Goal: Book appointment/travel/reservation

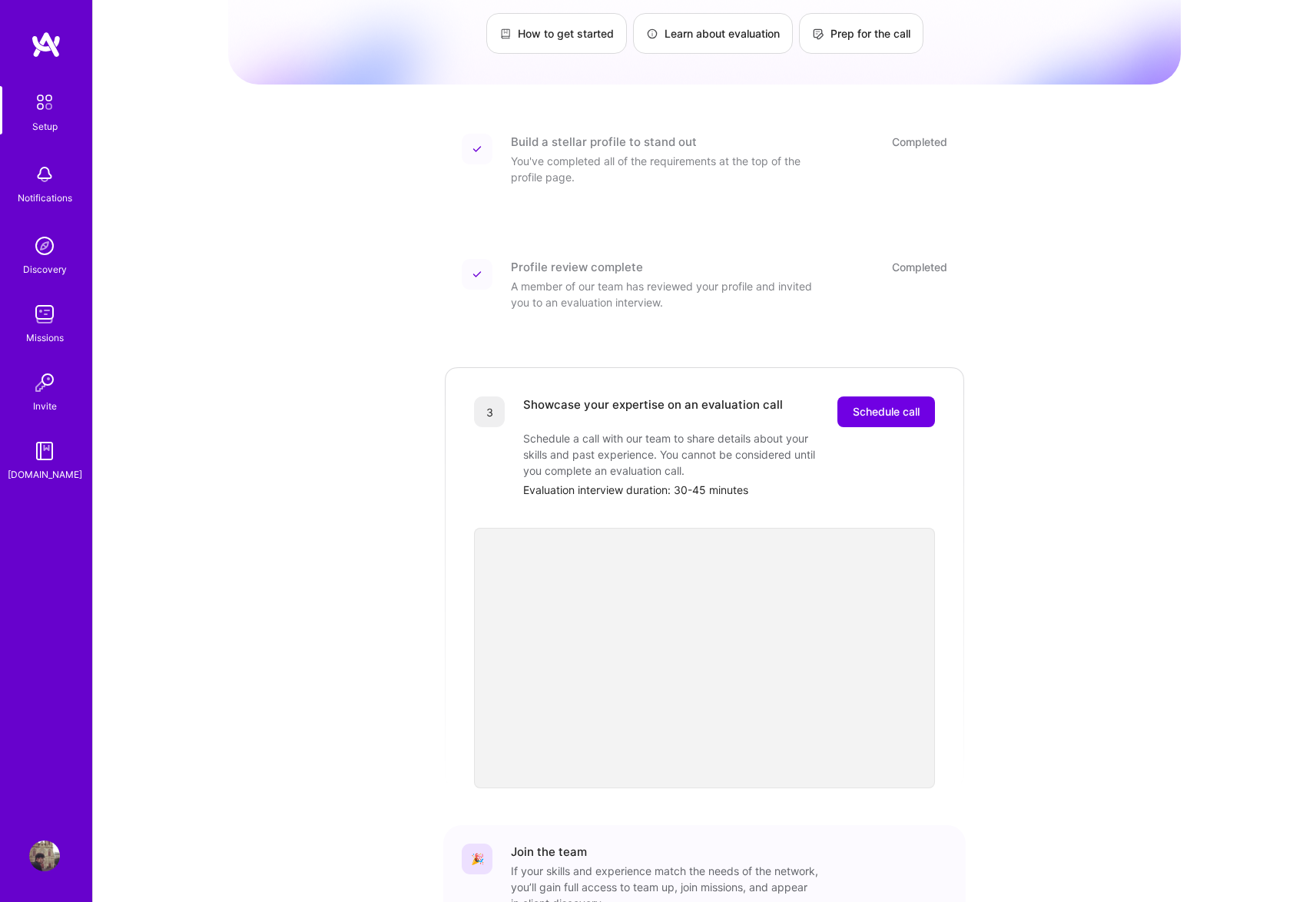
scroll to position [167, 0]
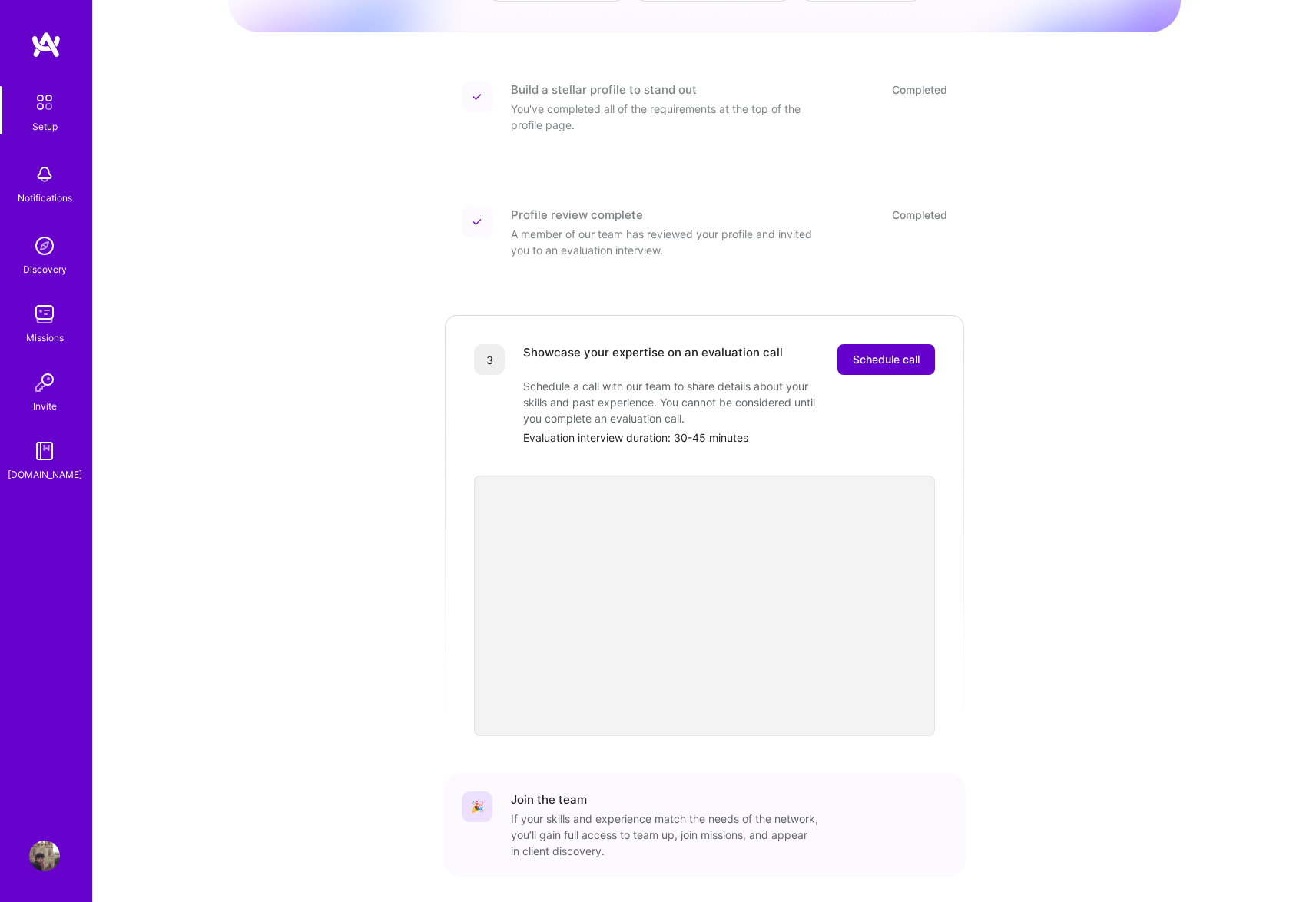
click at [888, 352] on span "Schedule call" at bounding box center [885, 359] width 66 height 15
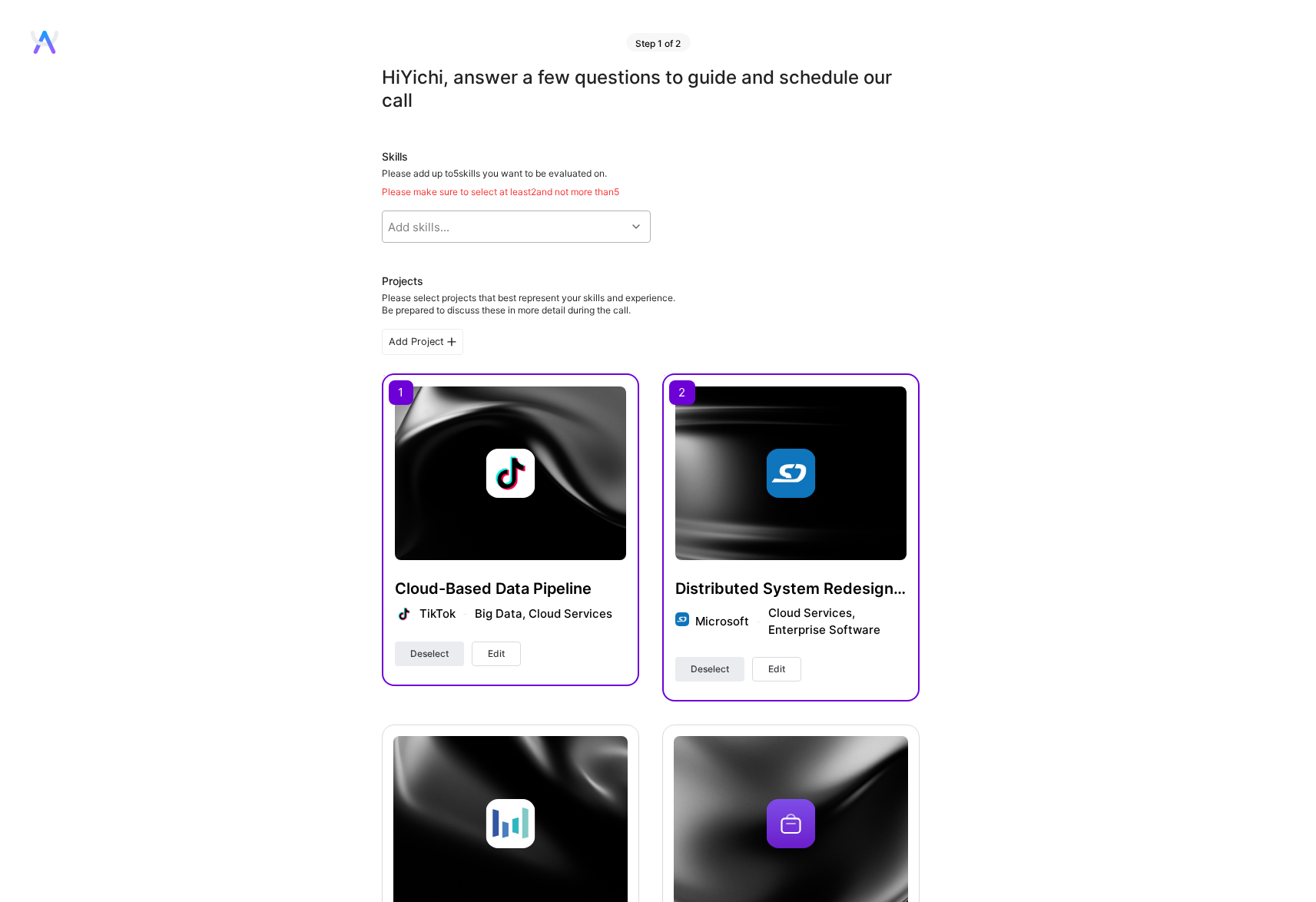
click at [537, 233] on div "Add skills..." at bounding box center [504, 226] width 244 height 31
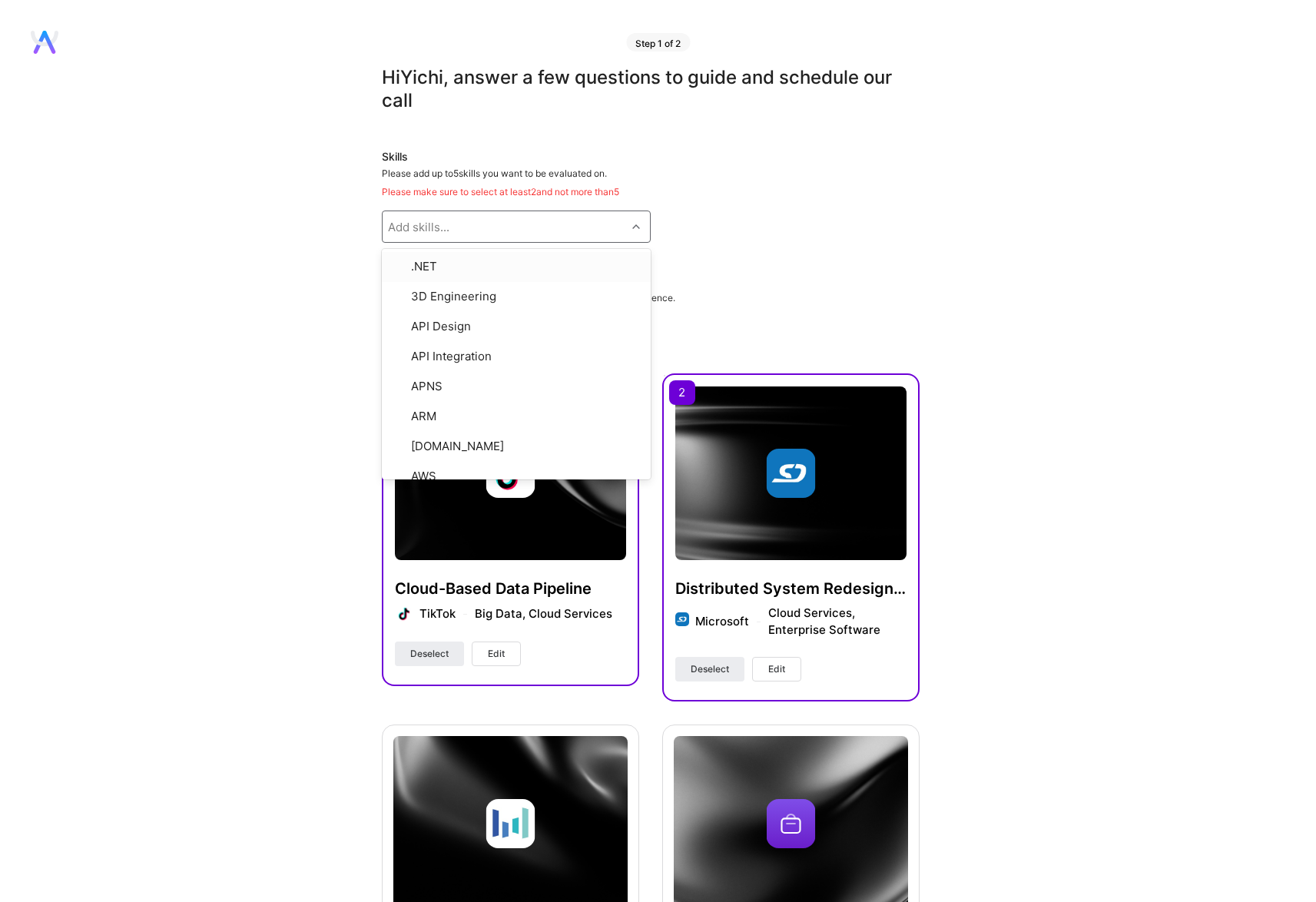
click at [728, 245] on div "Hi Yichi , answer a few questions to guide and schedule our call Skills Please …" at bounding box center [650, 836] width 538 height 1539
click at [543, 226] on div "Add skills..." at bounding box center [504, 226] width 244 height 31
type input "data"
click at [398, 294] on input "checkbox" at bounding box center [399, 295] width 11 height 11
checkbox input "true"
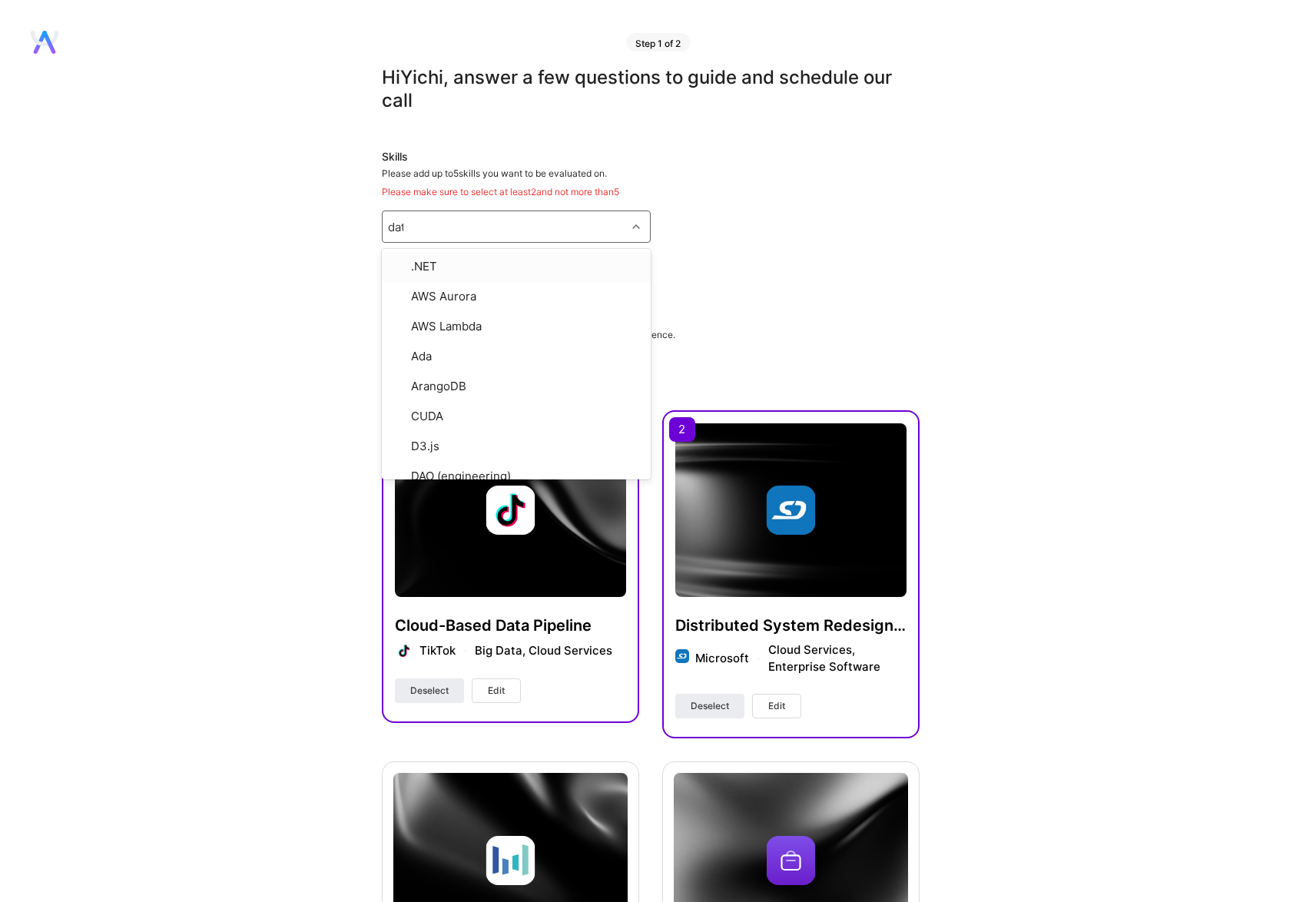
type input "data"
click at [396, 351] on input "checkbox" at bounding box center [399, 352] width 11 height 11
checkbox input "true"
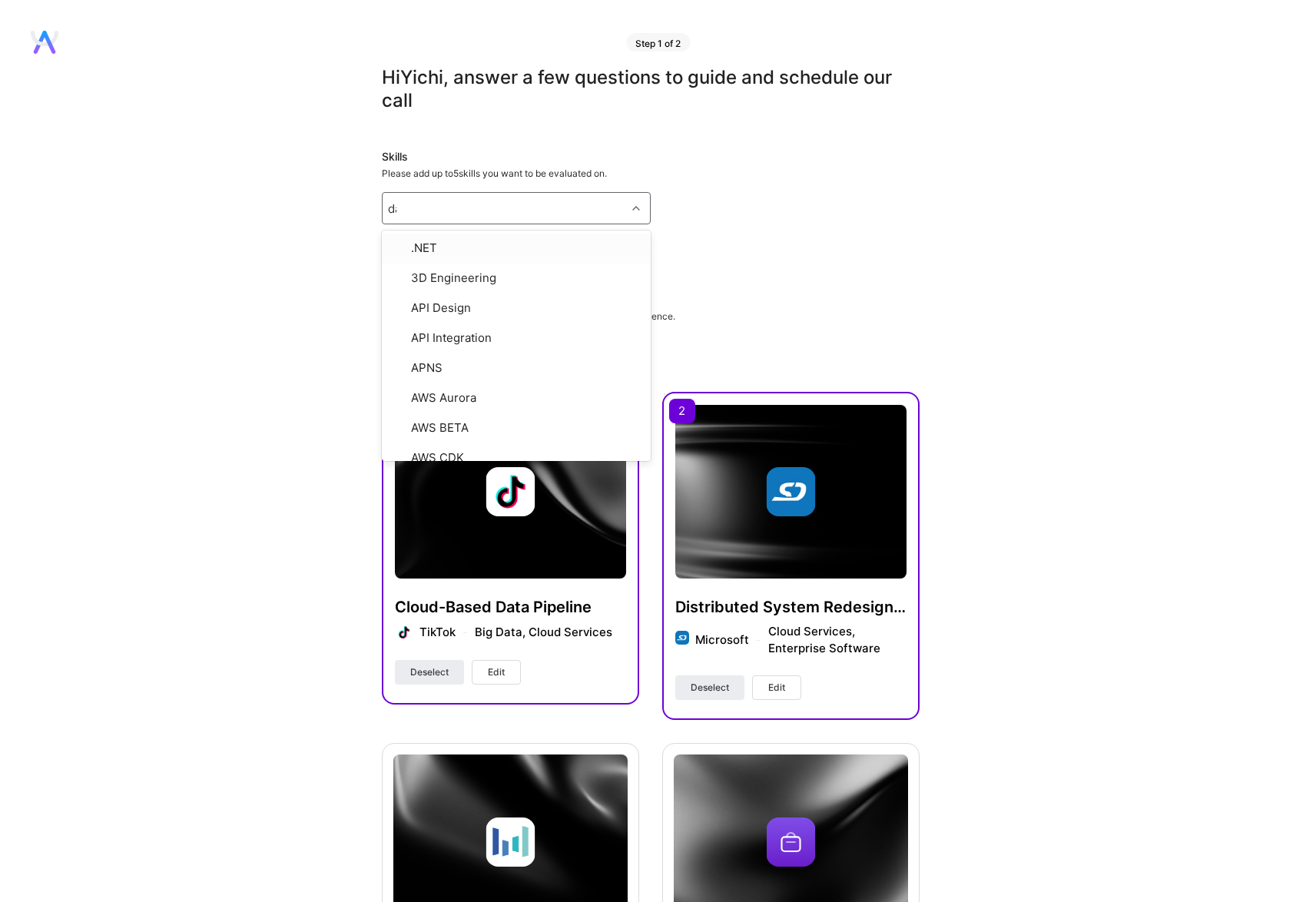
type input "data"
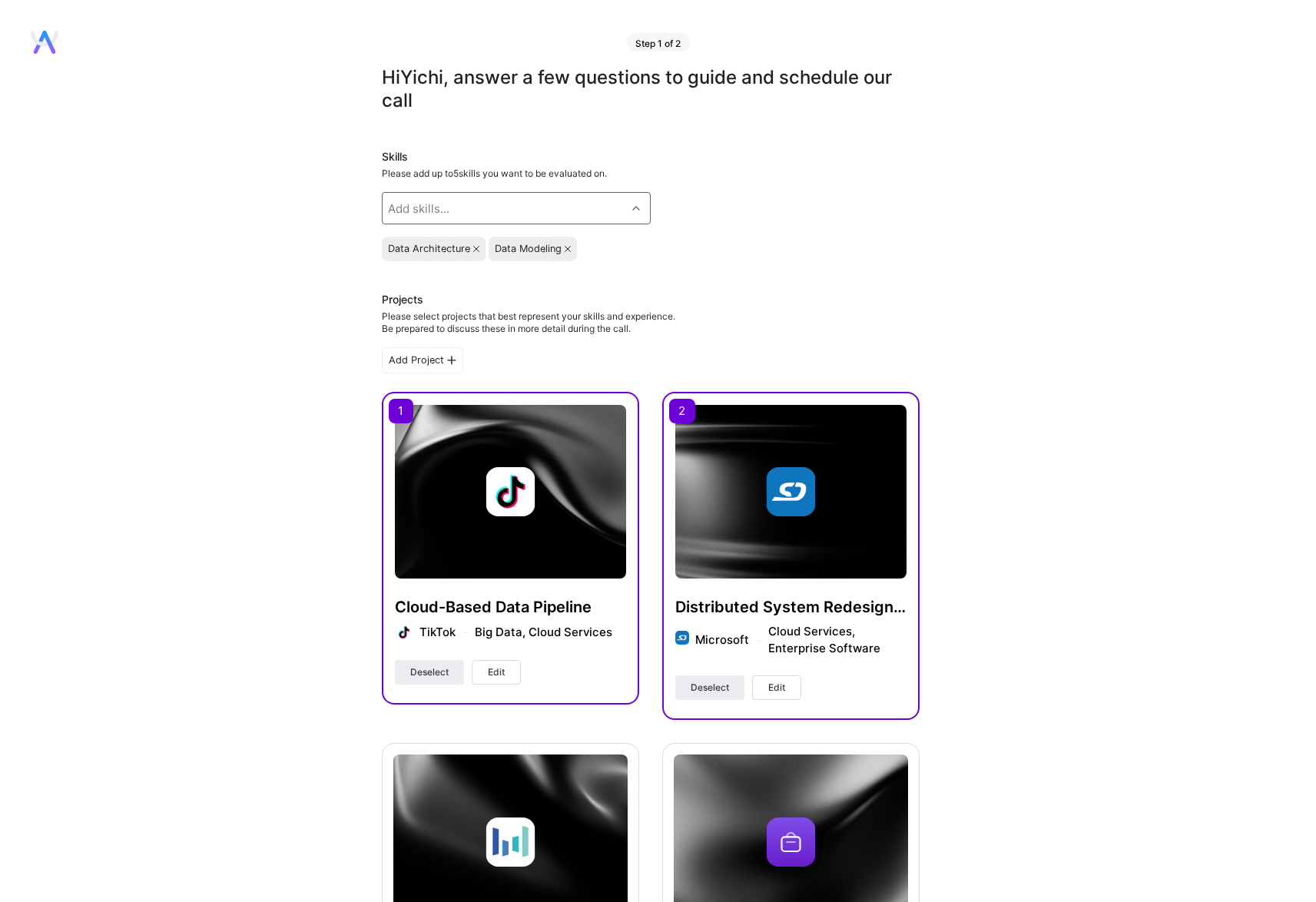
drag, startPoint x: 423, startPoint y: 209, endPoint x: 388, endPoint y: 204, distance: 35.4
click at [388, 204] on div "Add skills..." at bounding box center [504, 208] width 244 height 31
click at [429, 365] on div "Add Project" at bounding box center [422, 359] width 82 height 26
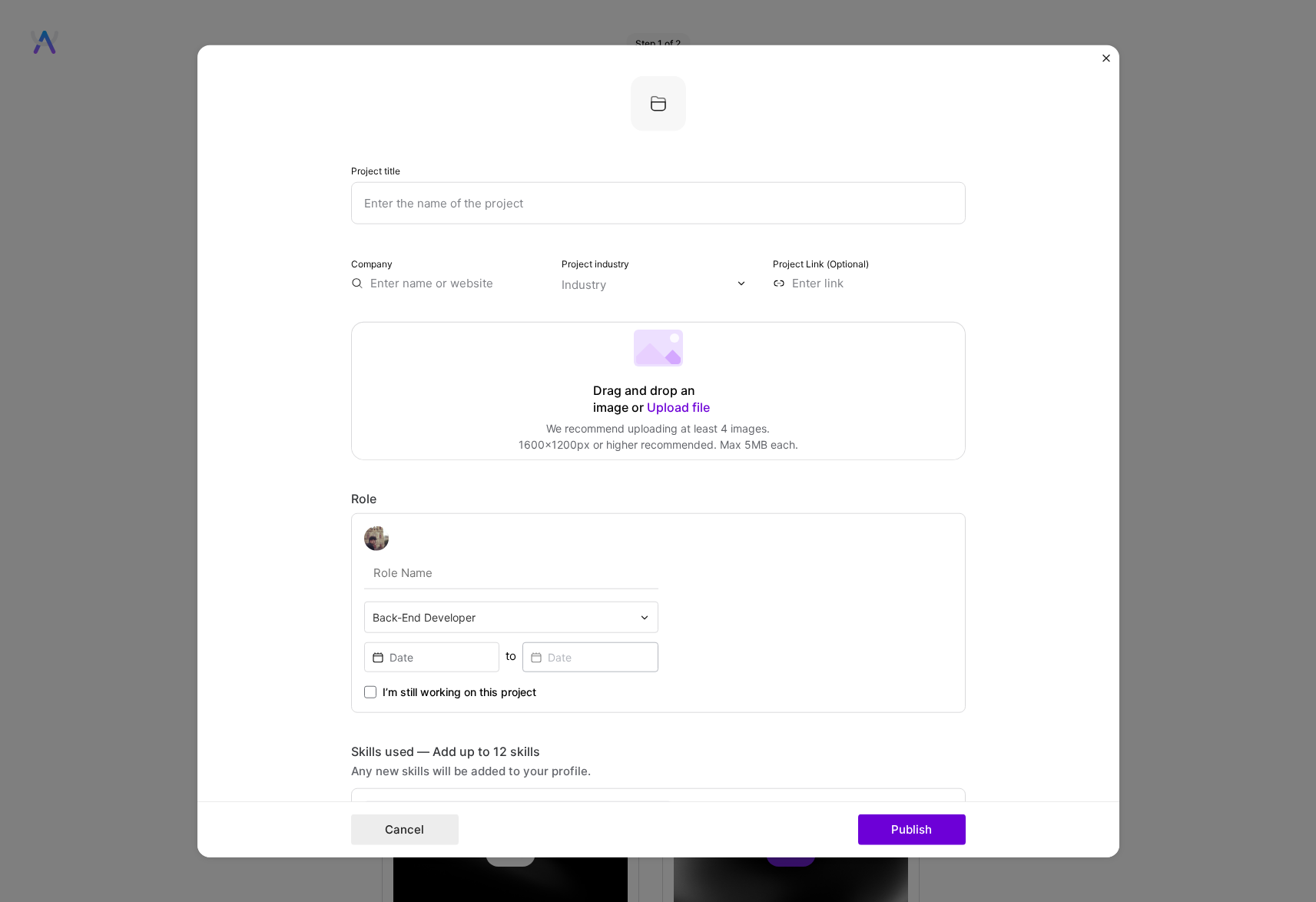
click at [139, 366] on div "Project title Company Project industry Industry Project Link (Optional) Drag an…" at bounding box center [658, 451] width 1316 height 902
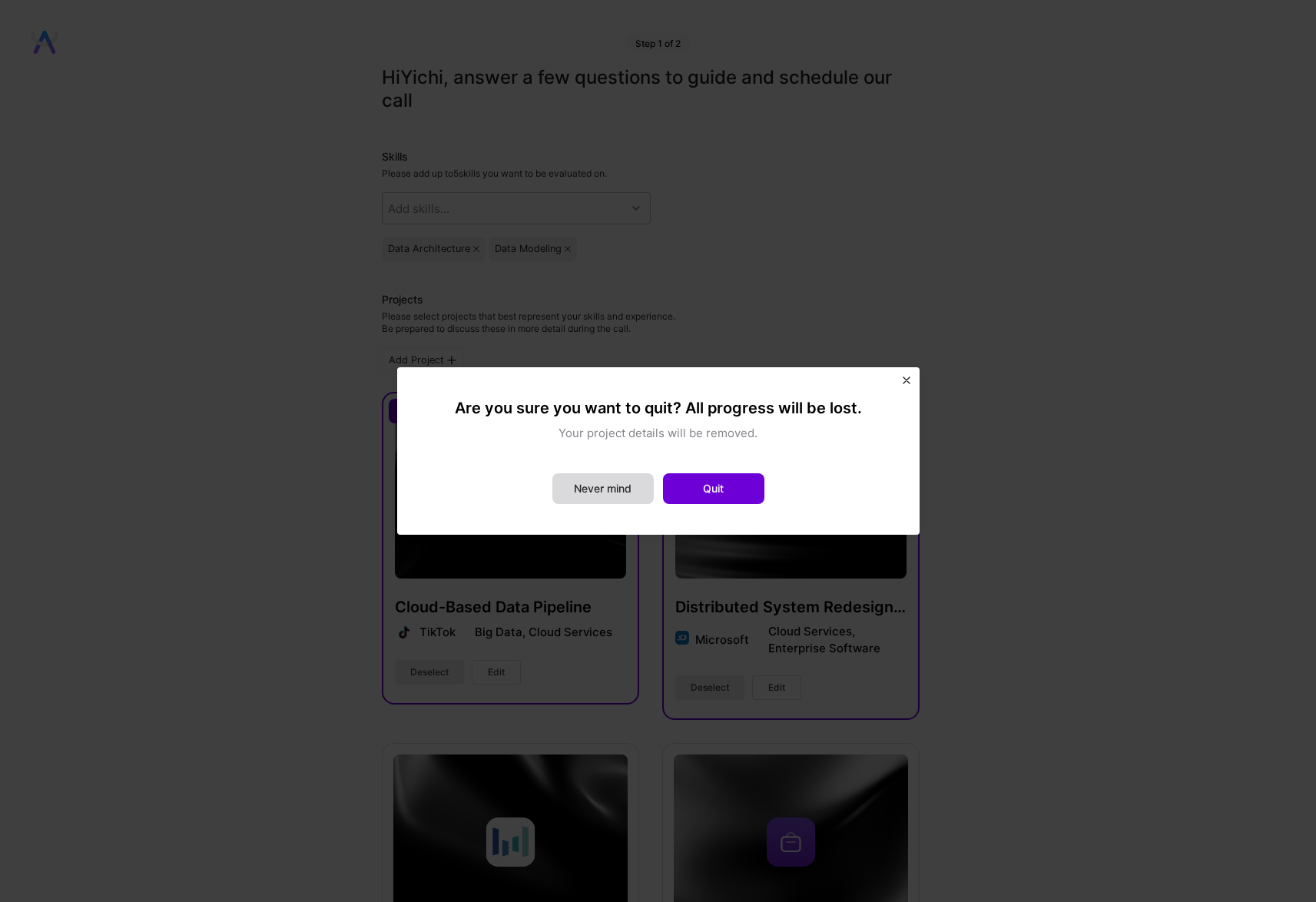
click at [622, 482] on button "Never mind" at bounding box center [602, 489] width 101 height 31
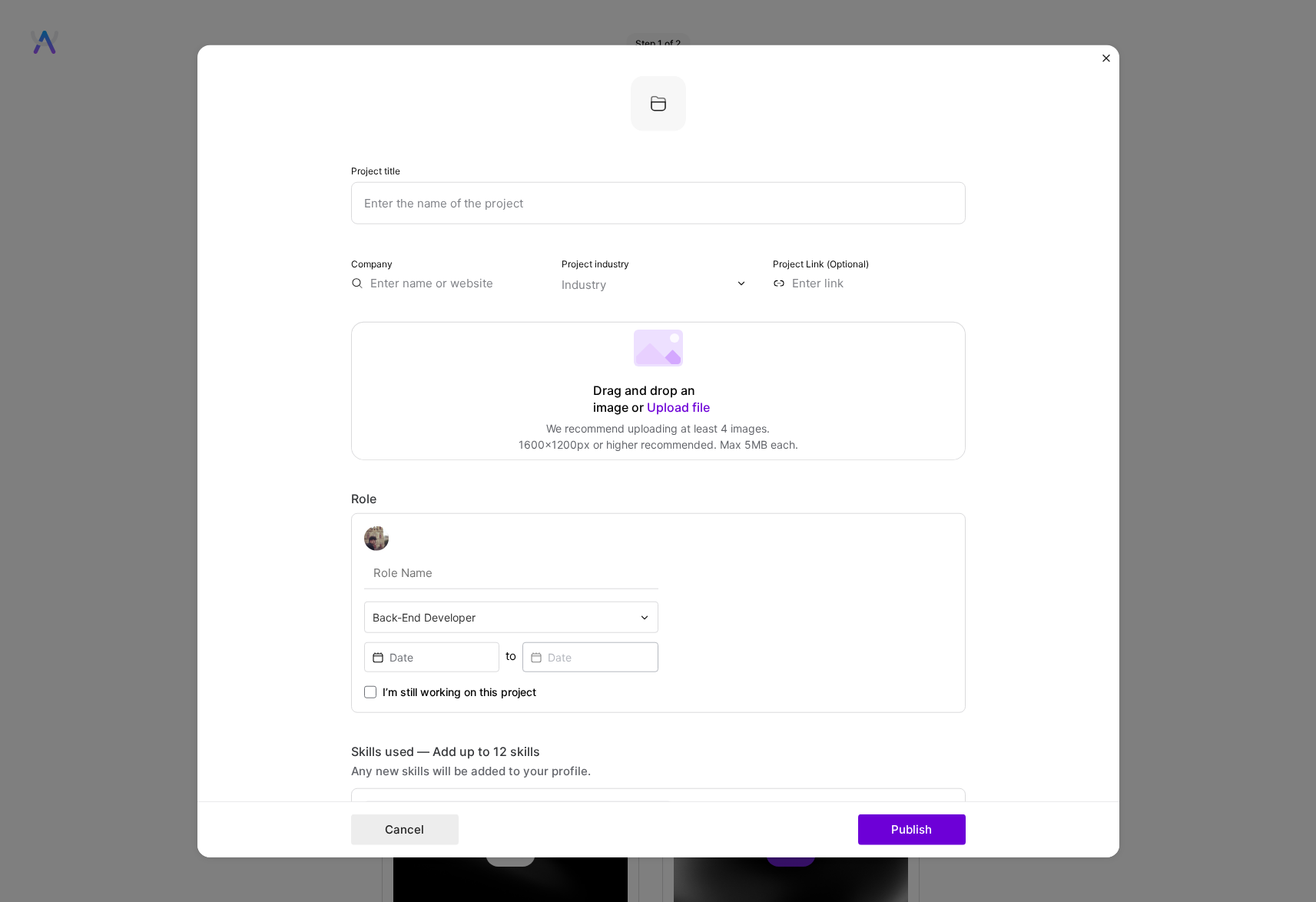
click at [1113, 59] on form "Project title Company Project industry Industry Project Link (Optional) Drag an…" at bounding box center [658, 451] width 922 height 812
click at [1105, 59] on img "Close" at bounding box center [1106, 59] width 8 height 8
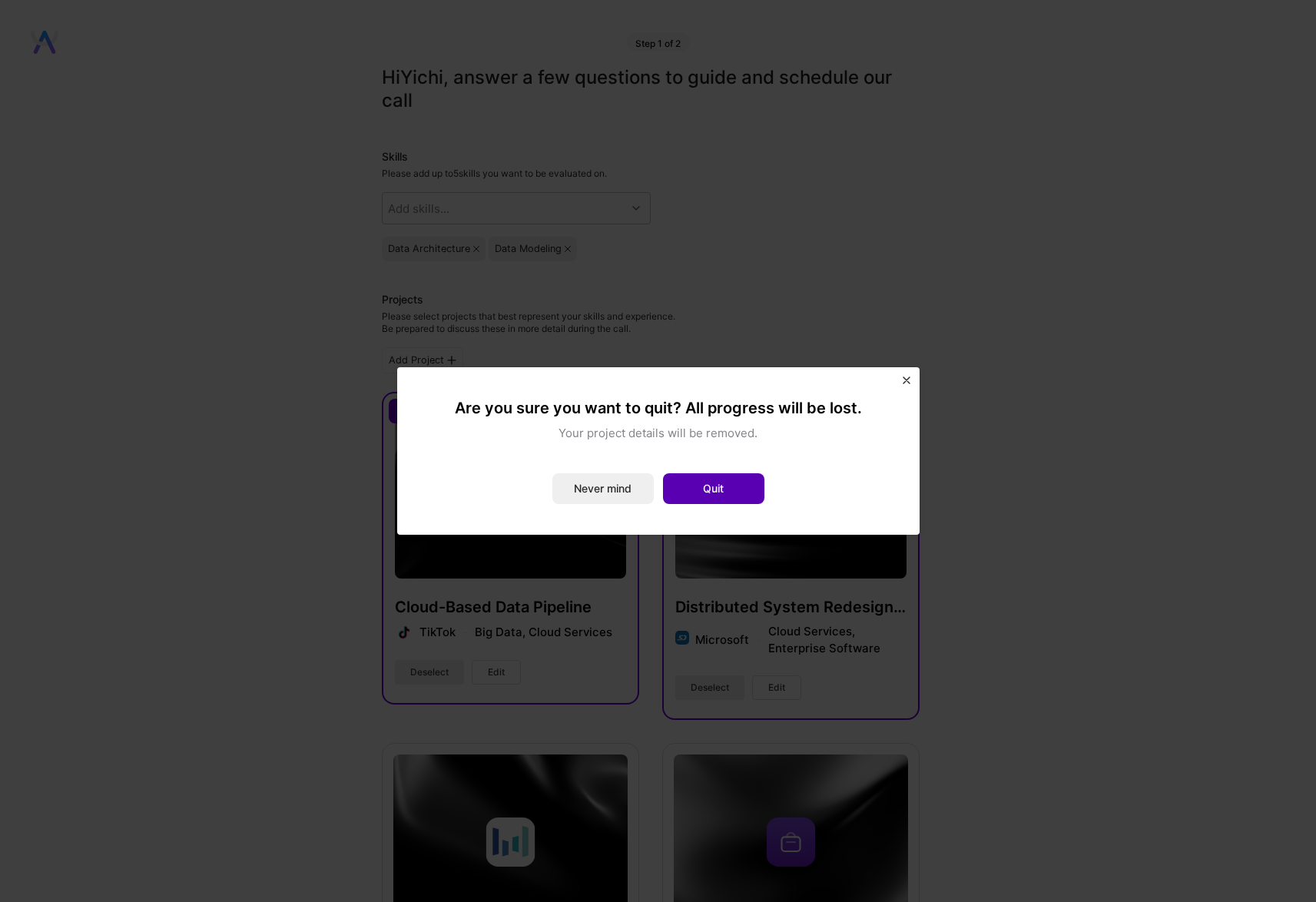
click at [725, 489] on button "Quit" at bounding box center [713, 489] width 101 height 31
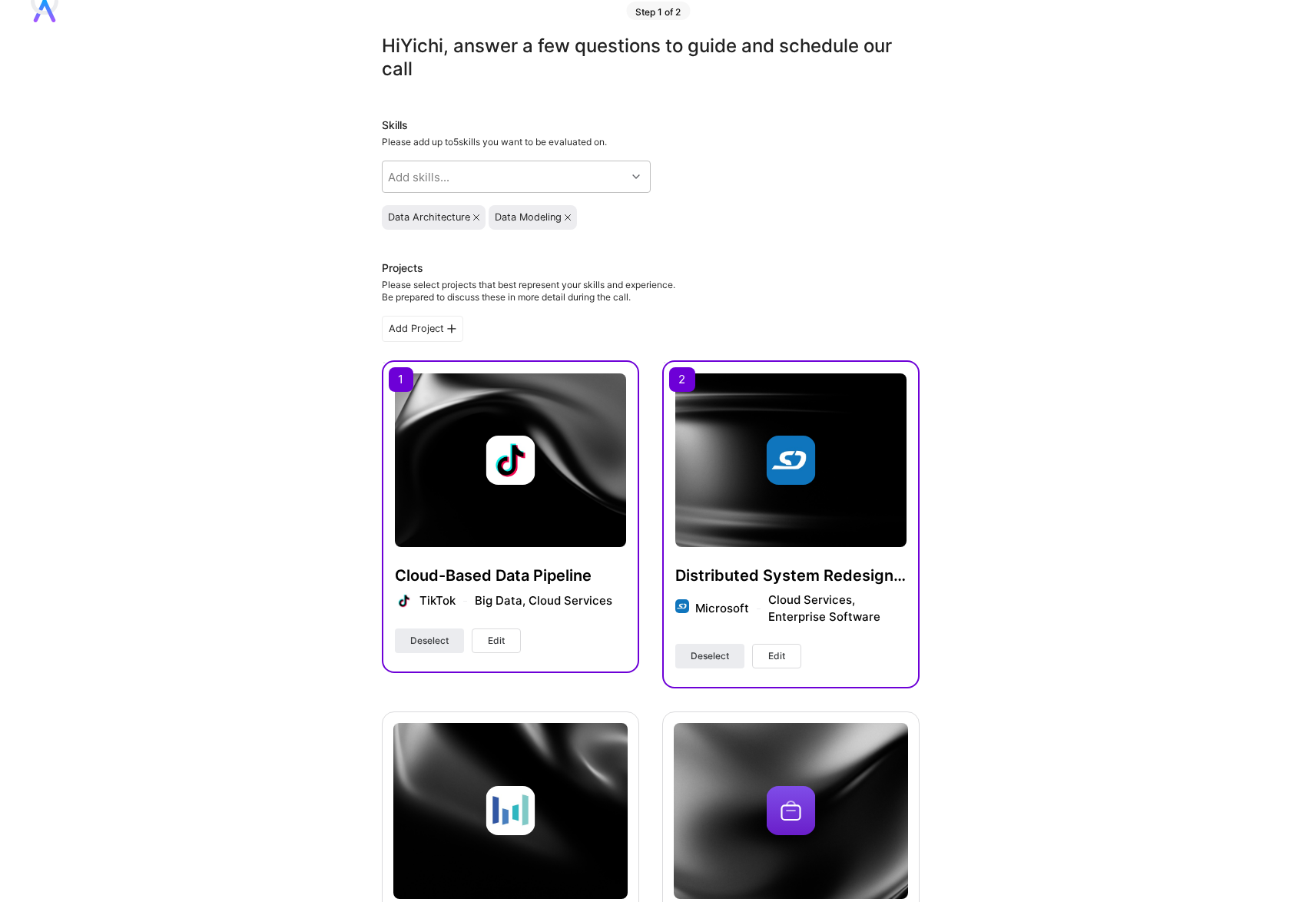
scroll to position [0, 0]
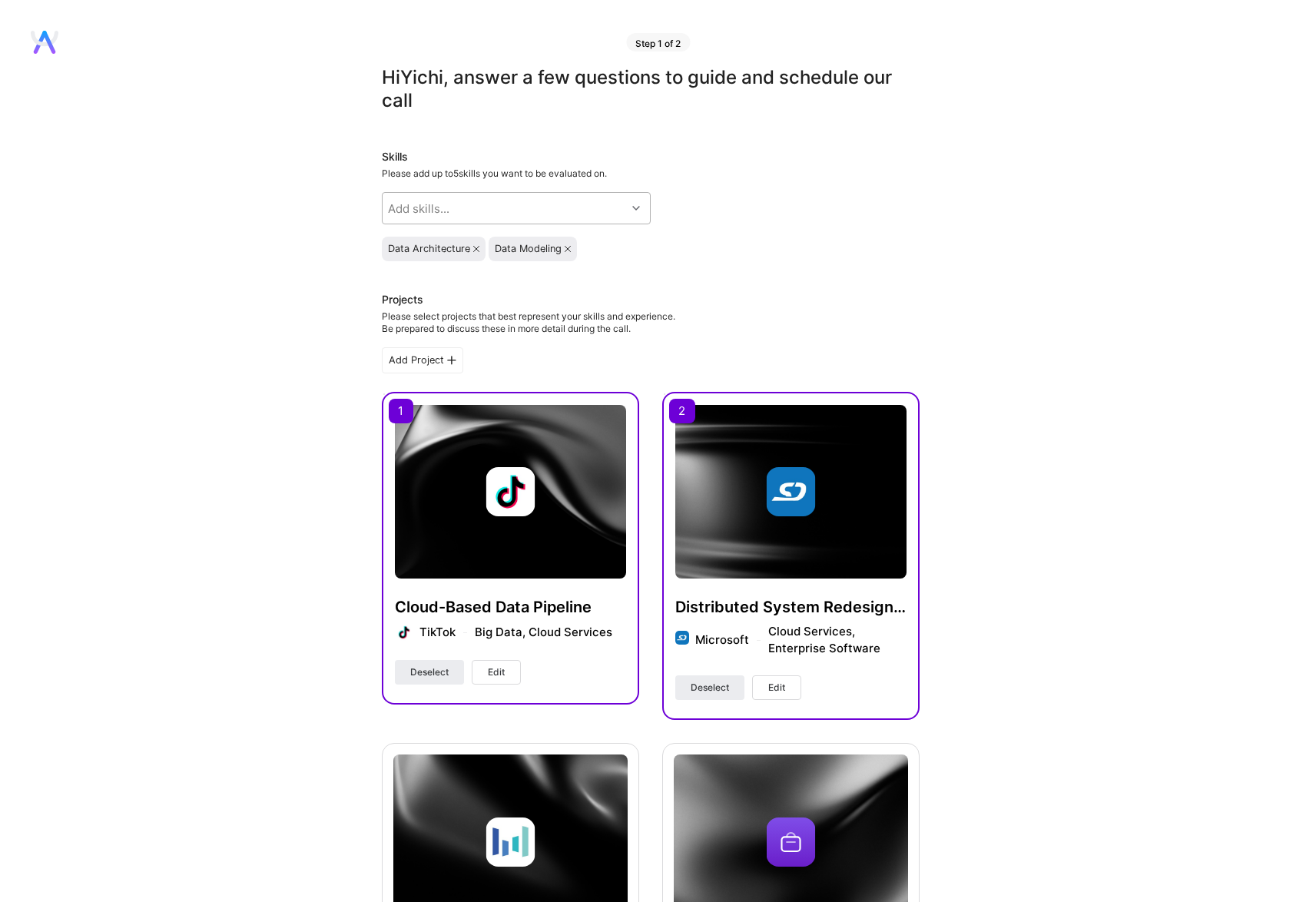
click at [528, 214] on div "Add skills..." at bounding box center [504, 208] width 244 height 31
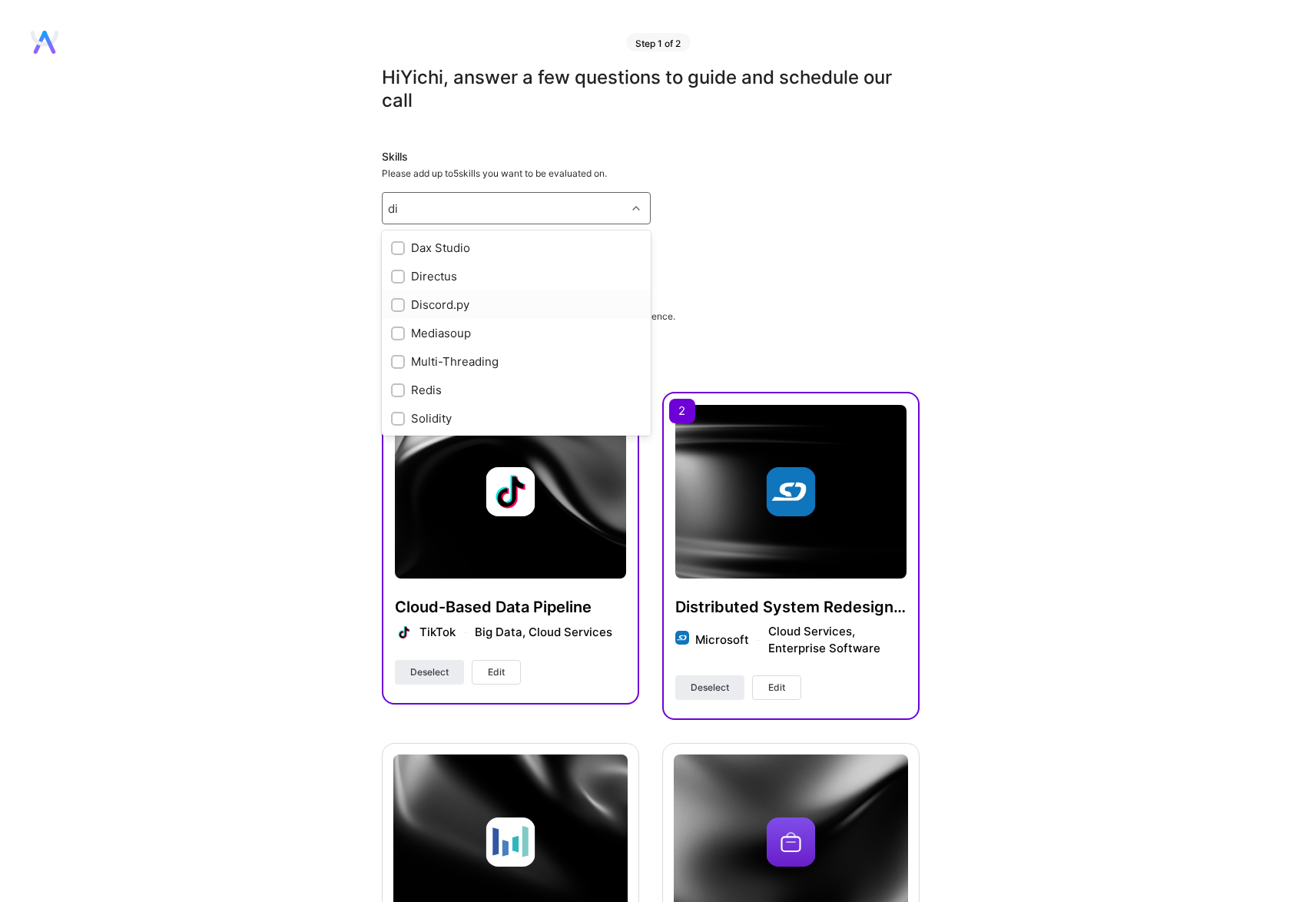
type input "d"
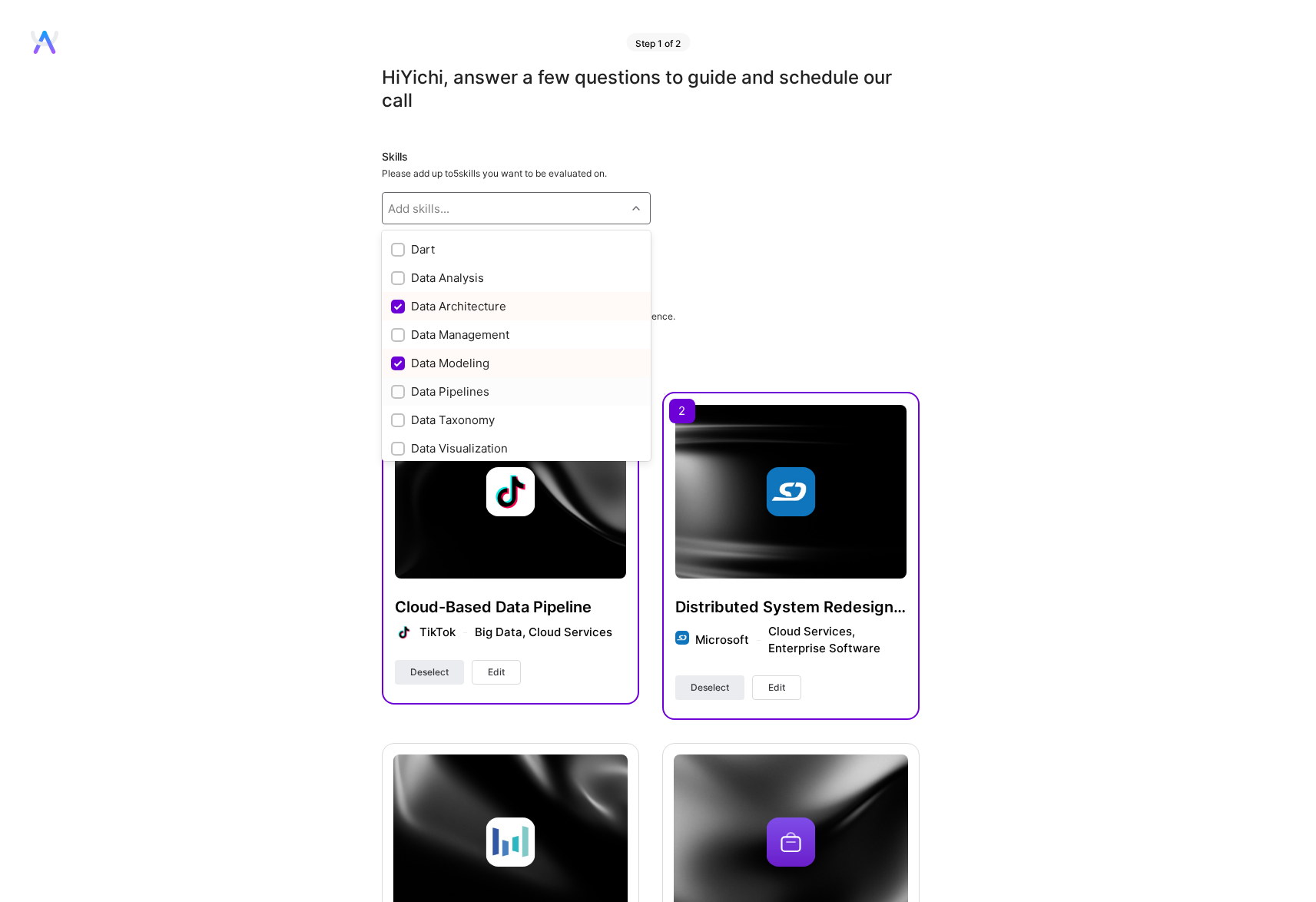
scroll to position [2250, 0]
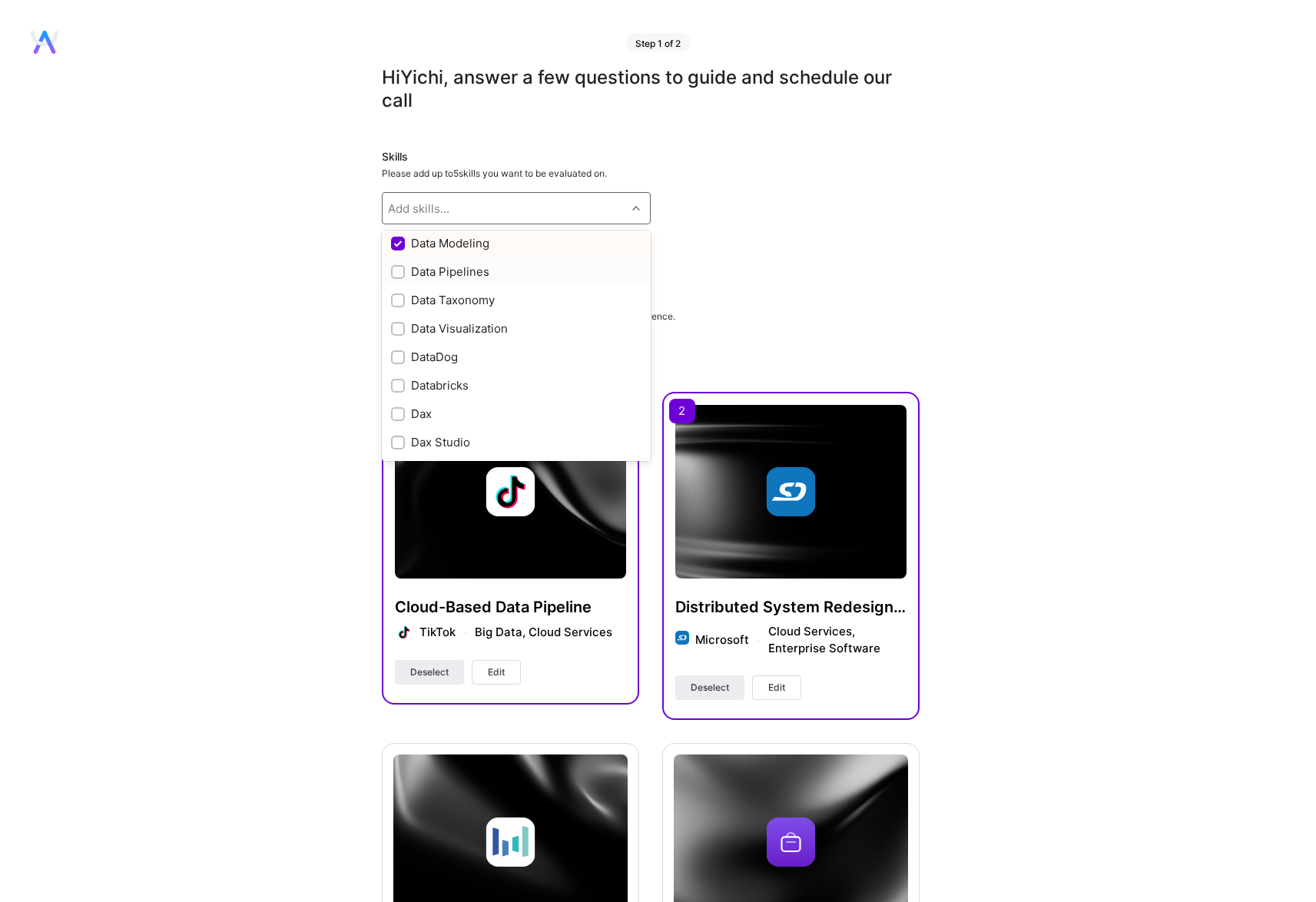
click at [400, 273] on input "checkbox" at bounding box center [399, 272] width 11 height 11
checkbox input "true"
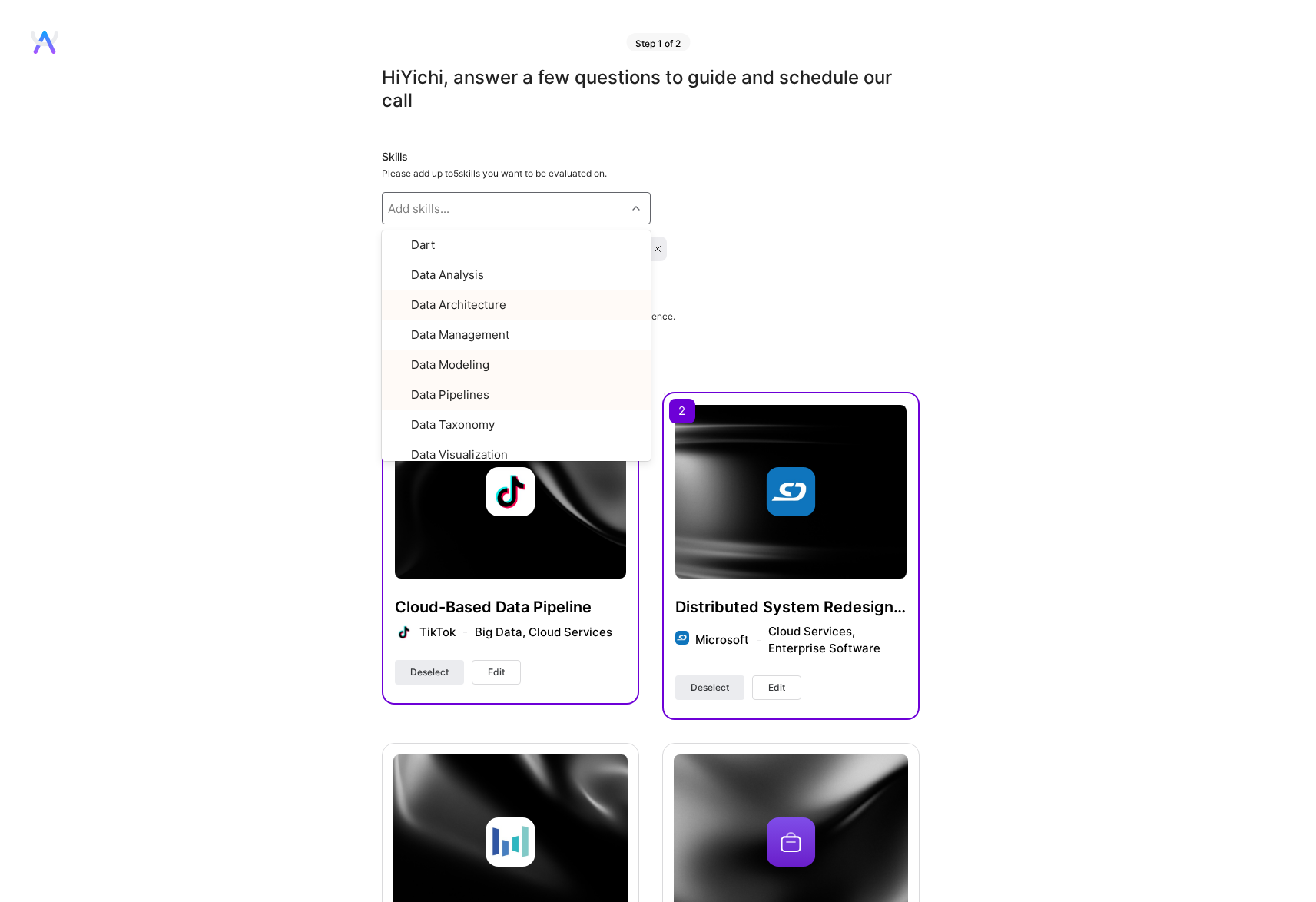
click at [305, 353] on div "Hi Yichi , answer a few questions to guide and schedule our call Skills Please …" at bounding box center [650, 845] width 1301 height 1557
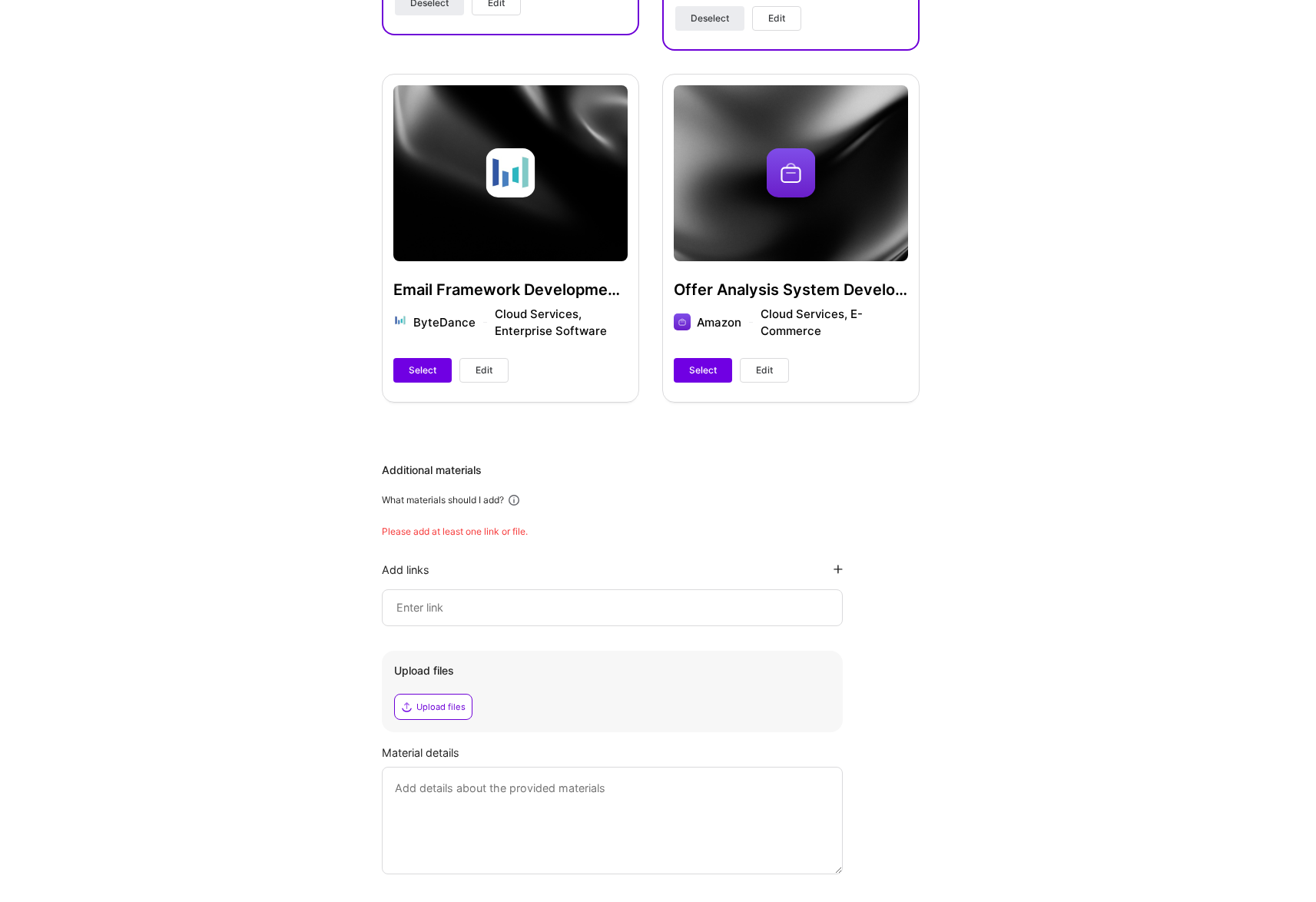
scroll to position [710, 0]
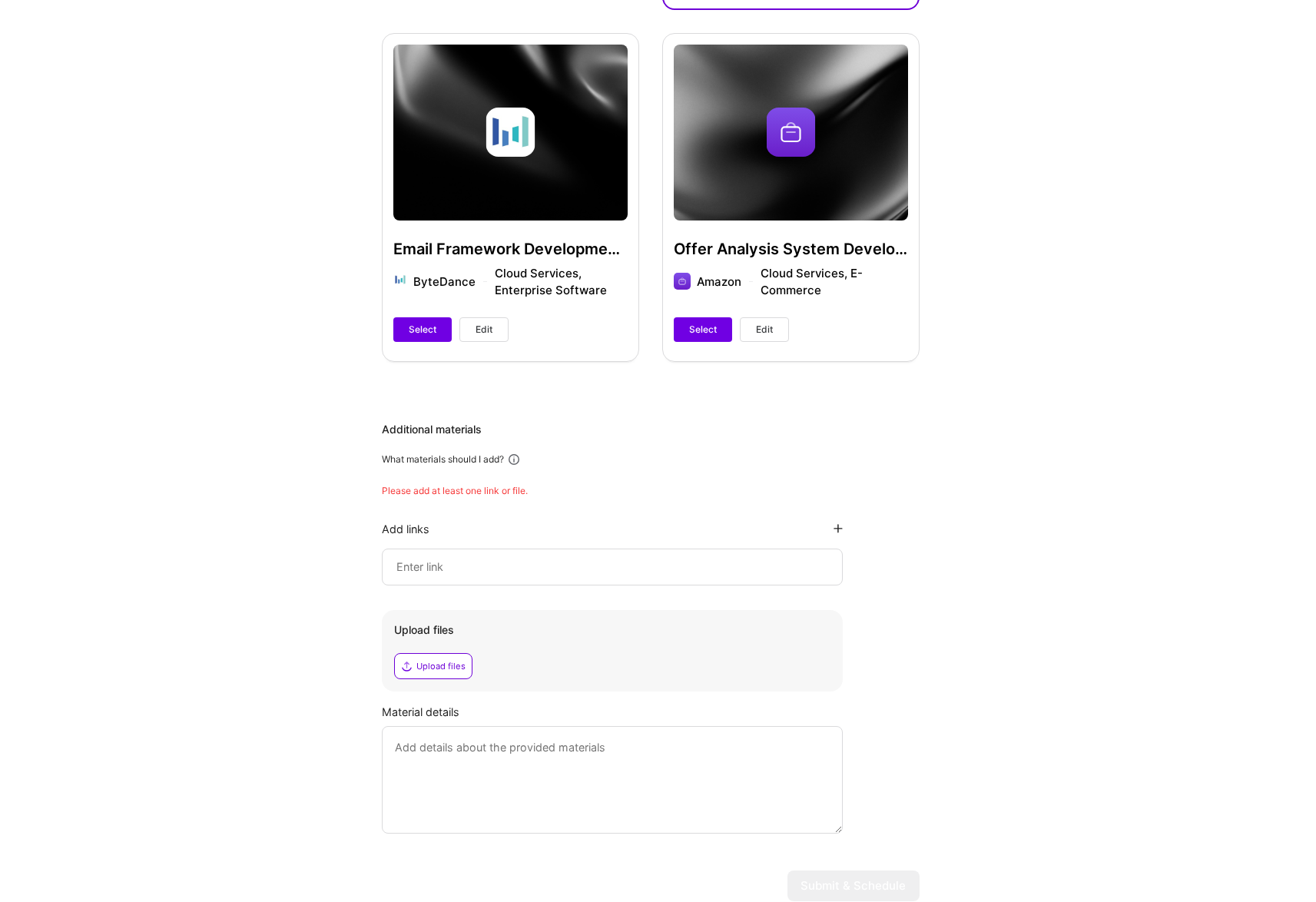
click at [350, 580] on div "Hi Yichi , answer a few questions to guide and schedule our call Skills Please …" at bounding box center [650, 135] width 1301 height 1557
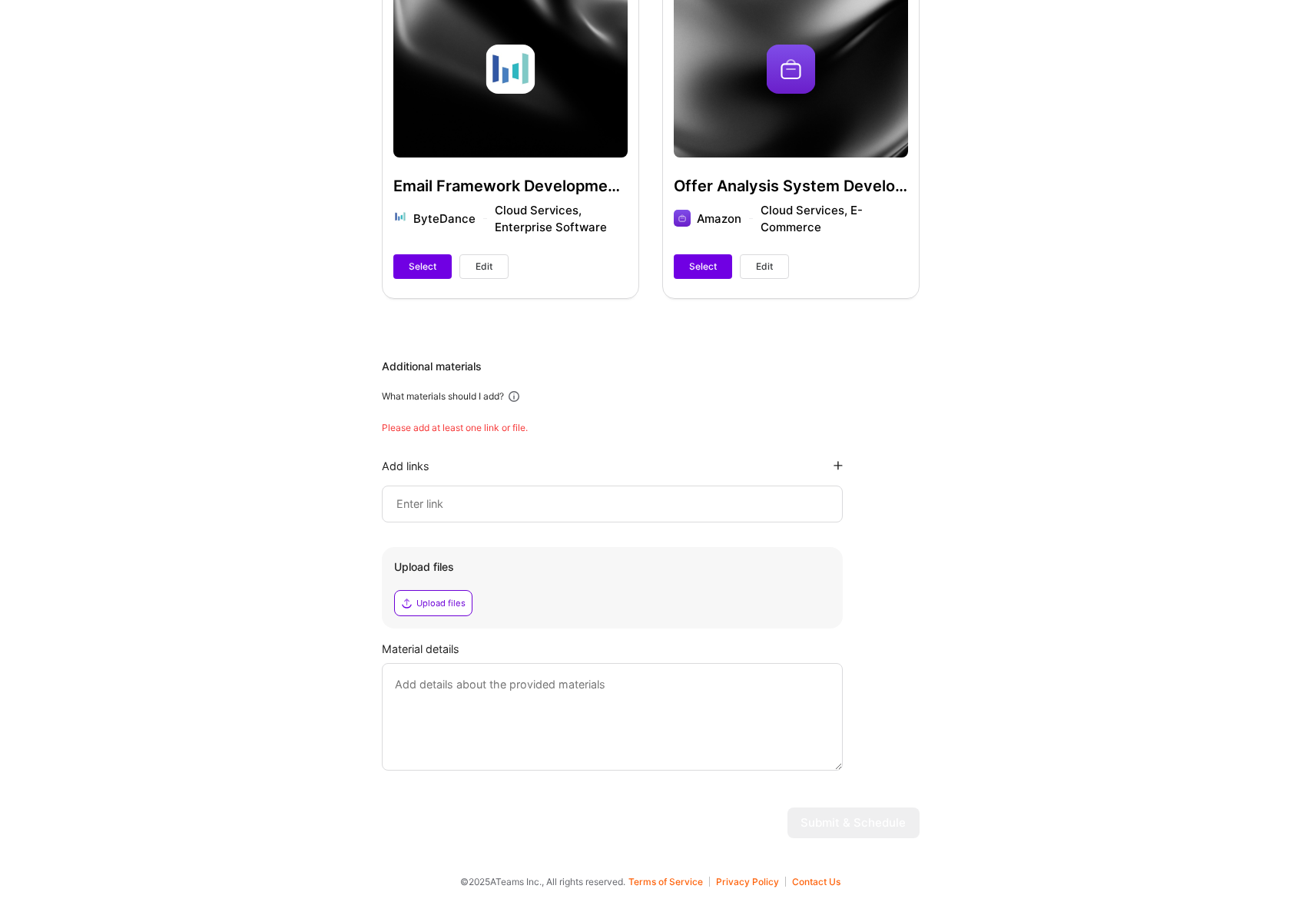
click at [343, 661] on div "Hi Yichi , answer a few questions to guide and schedule our call Skills Please …" at bounding box center [650, 71] width 1301 height 1557
click at [432, 604] on div "Upload files" at bounding box center [440, 603] width 49 height 13
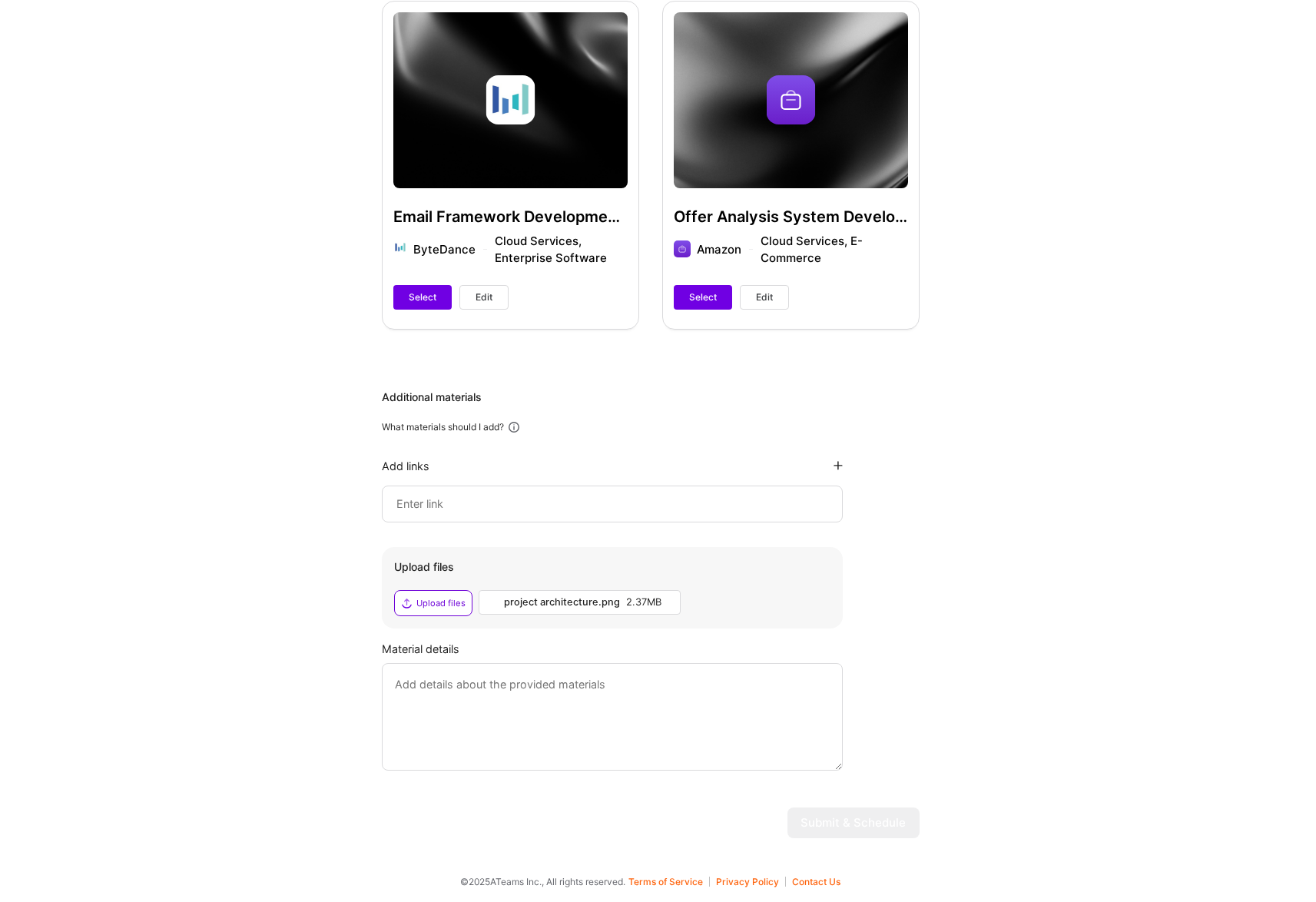
scroll to position [742, 0]
click at [485, 505] on input at bounding box center [612, 503] width 434 height 18
paste input "https://github.com/zhangyichi12/NewsPipeline"
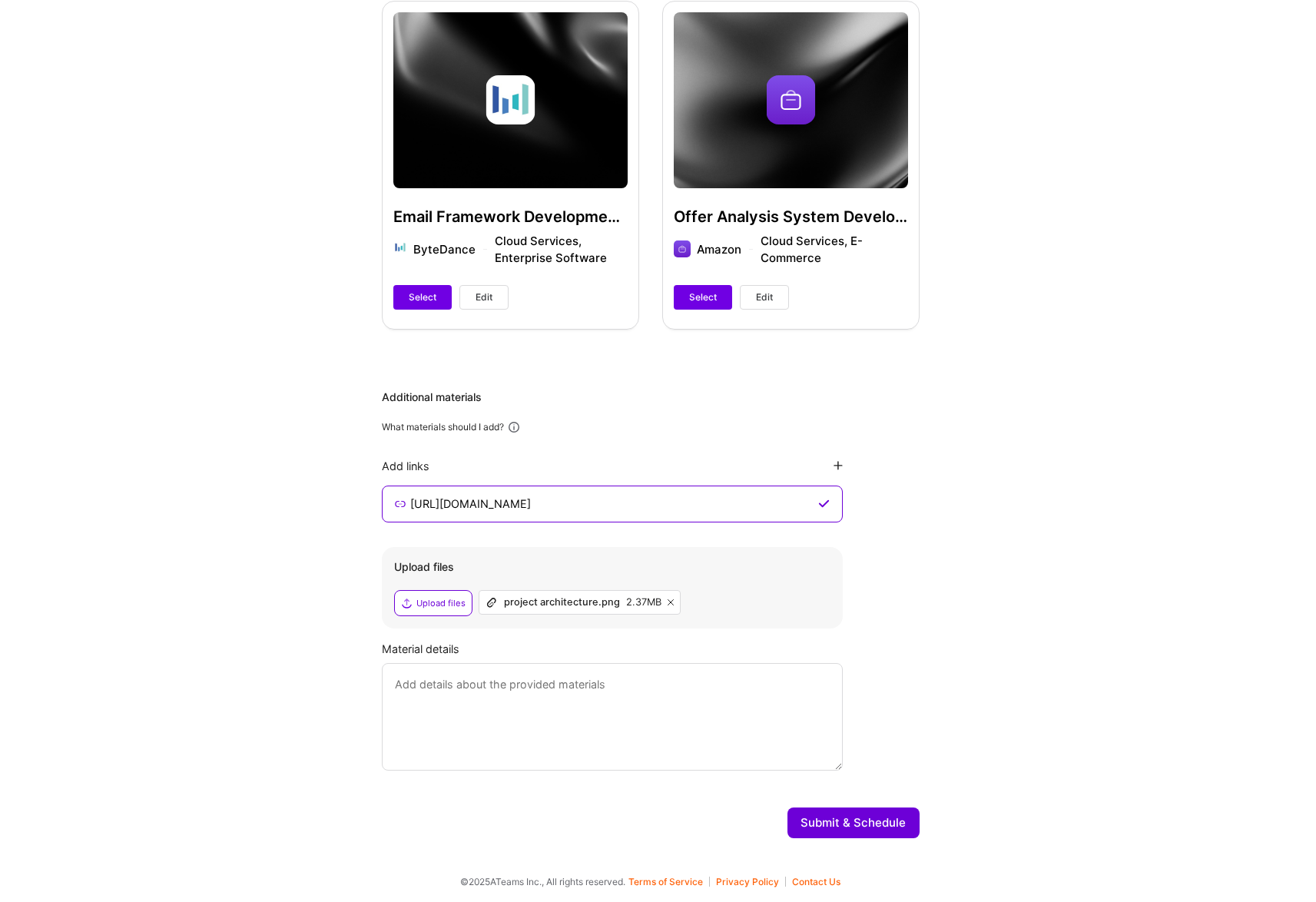
type input "https://github.com/zhangyichi12/NewsPipeline"
click at [563, 684] on textarea at bounding box center [612, 717] width 461 height 108
paste textarea "An intelligent news aggregation platform that automatically curates and deliver…"
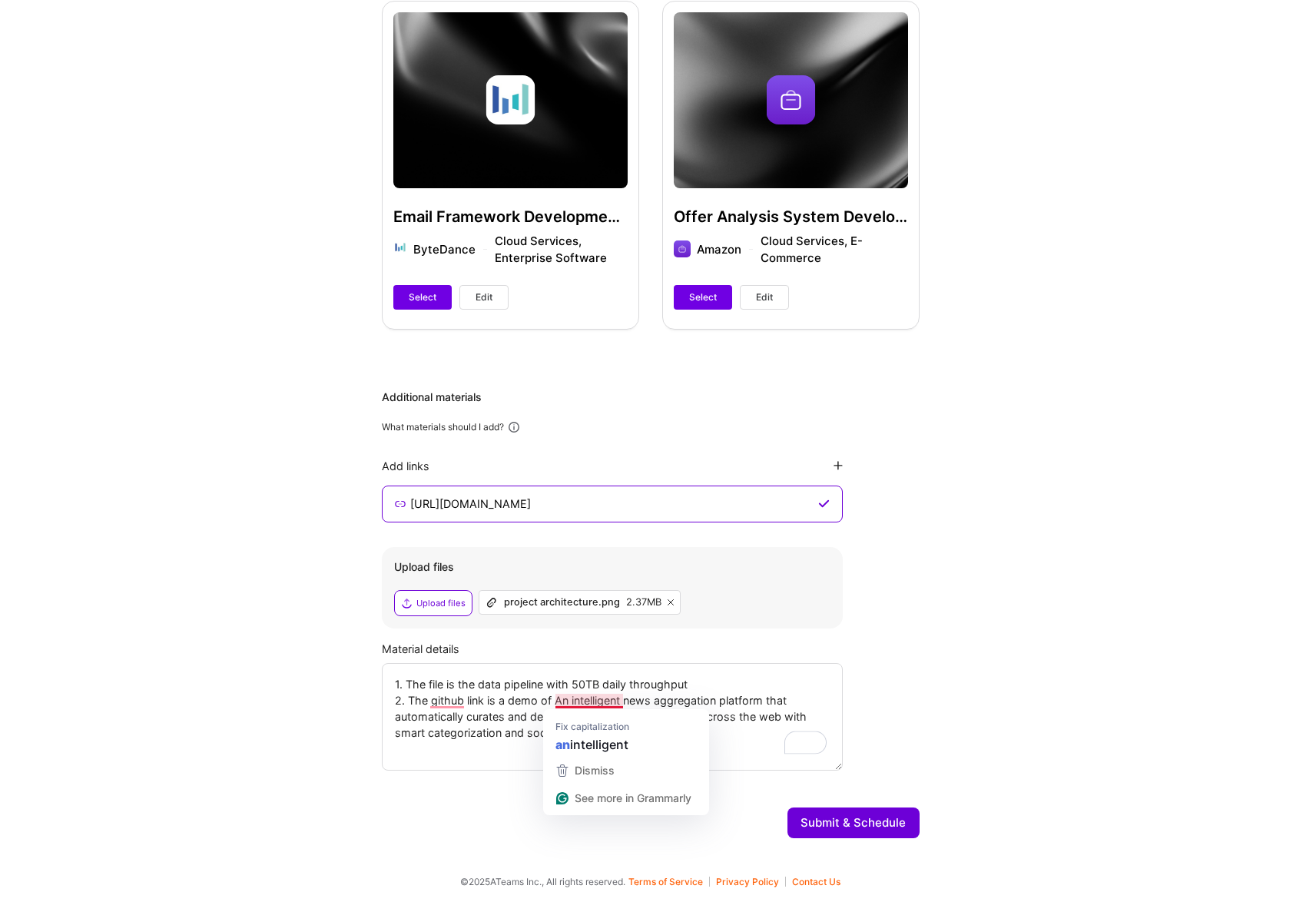
click at [559, 701] on textarea "1. The file is the data pipeline with 50TB daily throughput 2. The github link …" at bounding box center [612, 717] width 461 height 108
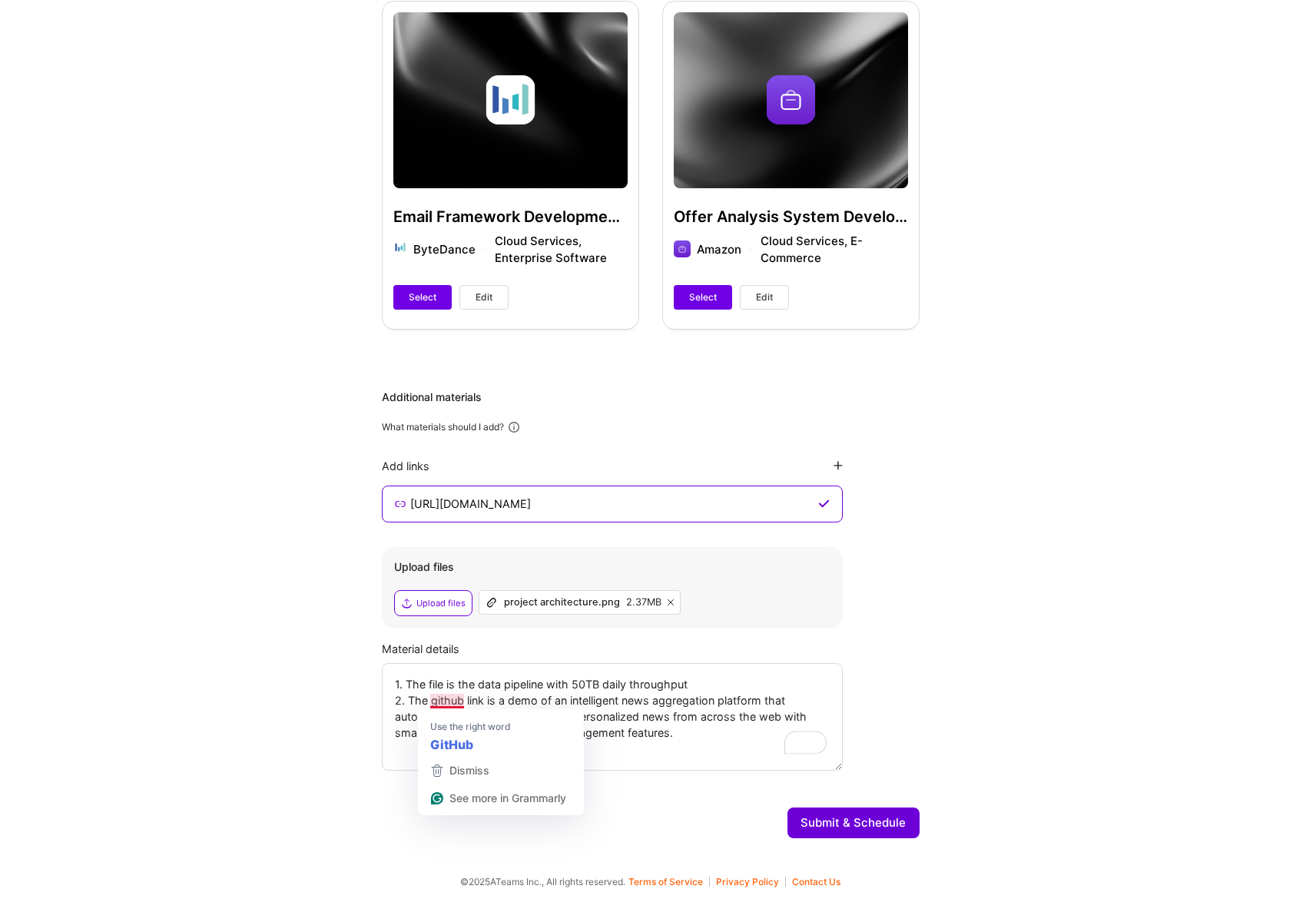
click at [448, 704] on textarea "1. The file is the data pipeline with 50TB daily throughput 2. The github link …" at bounding box center [612, 717] width 461 height 108
type textarea "1. The file is the data pipeline with 50TB daily throughput 2. The GitHub link …"
click at [862, 824] on button "Submit & Schedule" at bounding box center [853, 823] width 132 height 31
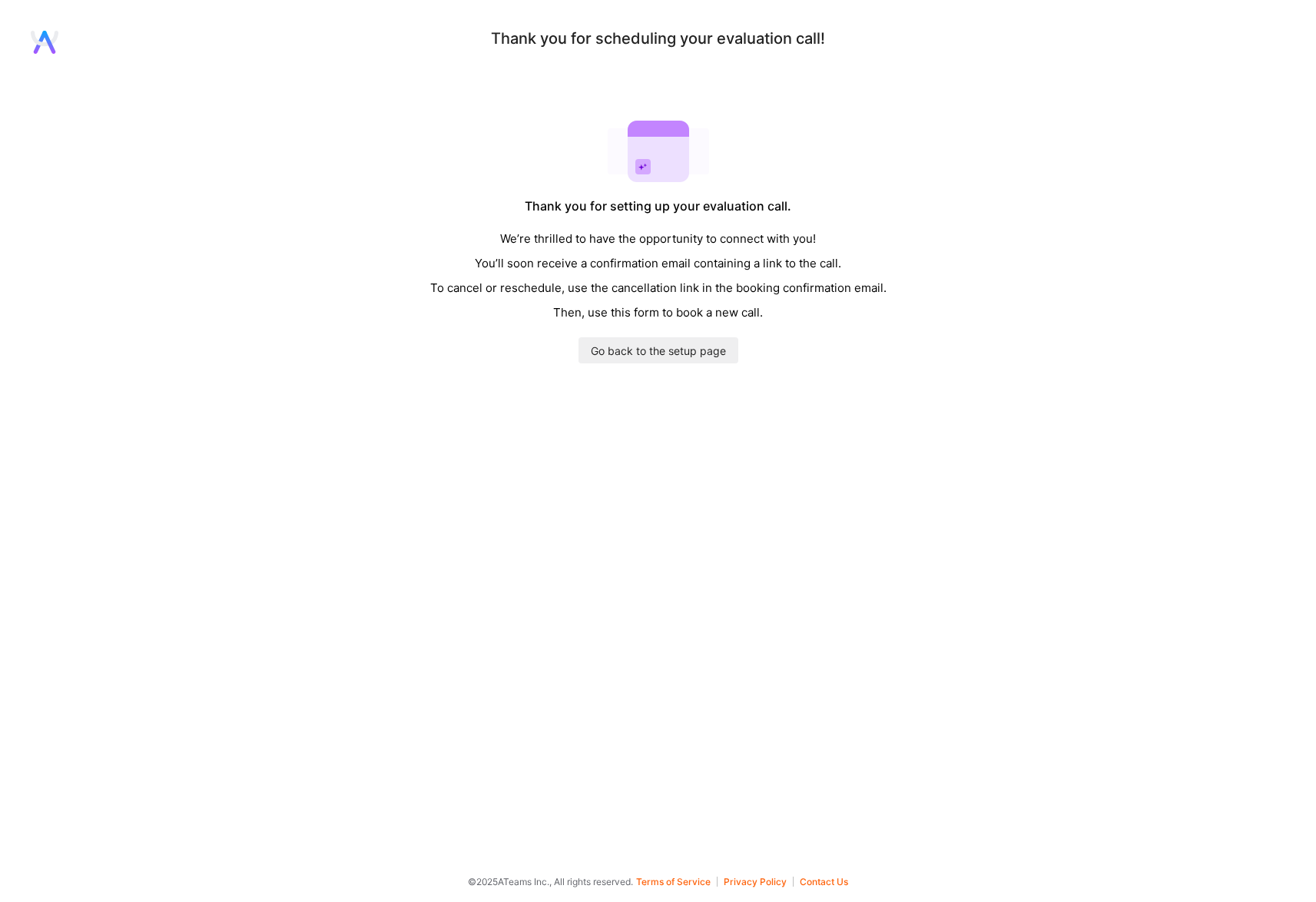
click at [938, 58] on div "Thank you for scheduling your evaluation call! Thank you for setting up your ev…" at bounding box center [658, 197] width 1316 height 332
